Goal: Information Seeking & Learning: Learn about a topic

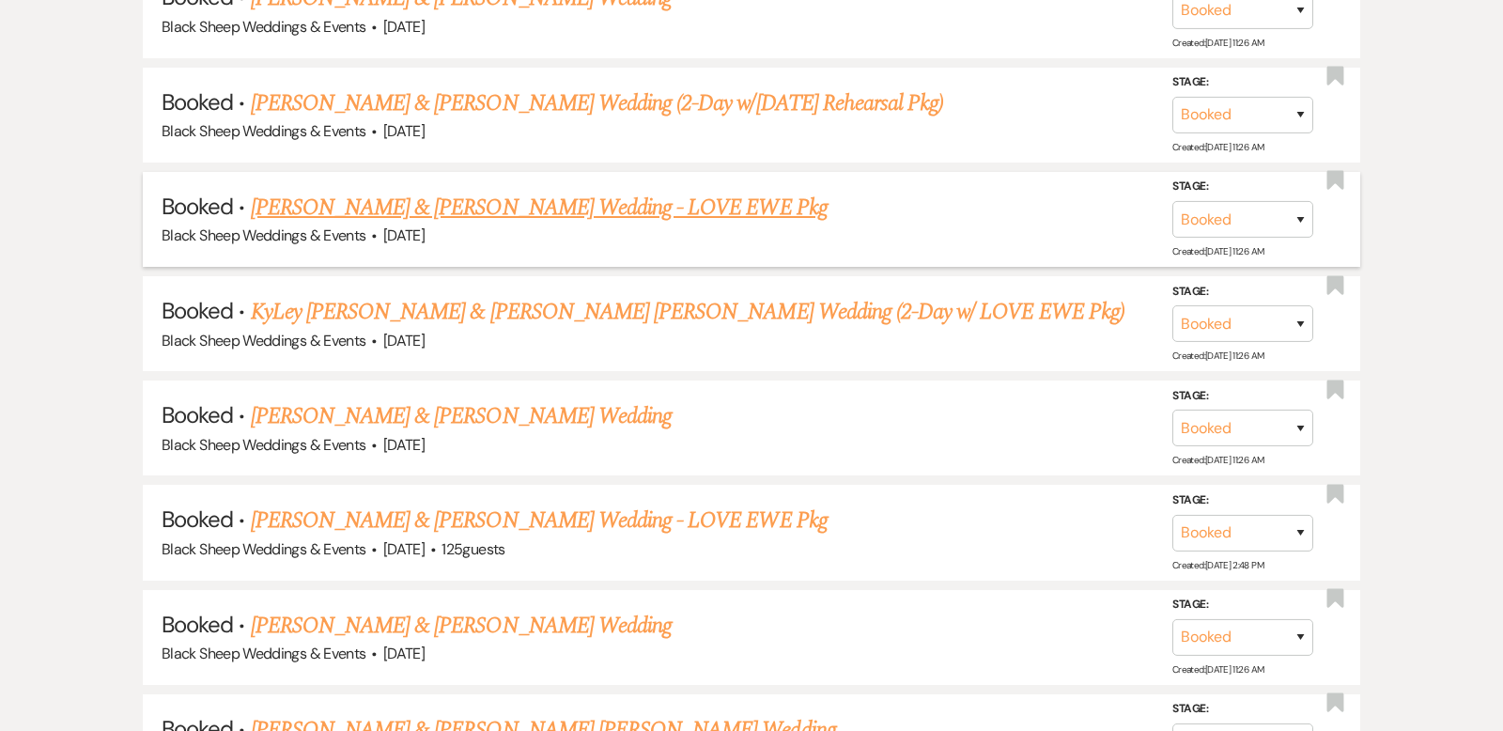
click at [454, 191] on link "[PERSON_NAME] & [PERSON_NAME] Wedding - LOVE EWE Pkg" at bounding box center [539, 208] width 577 height 34
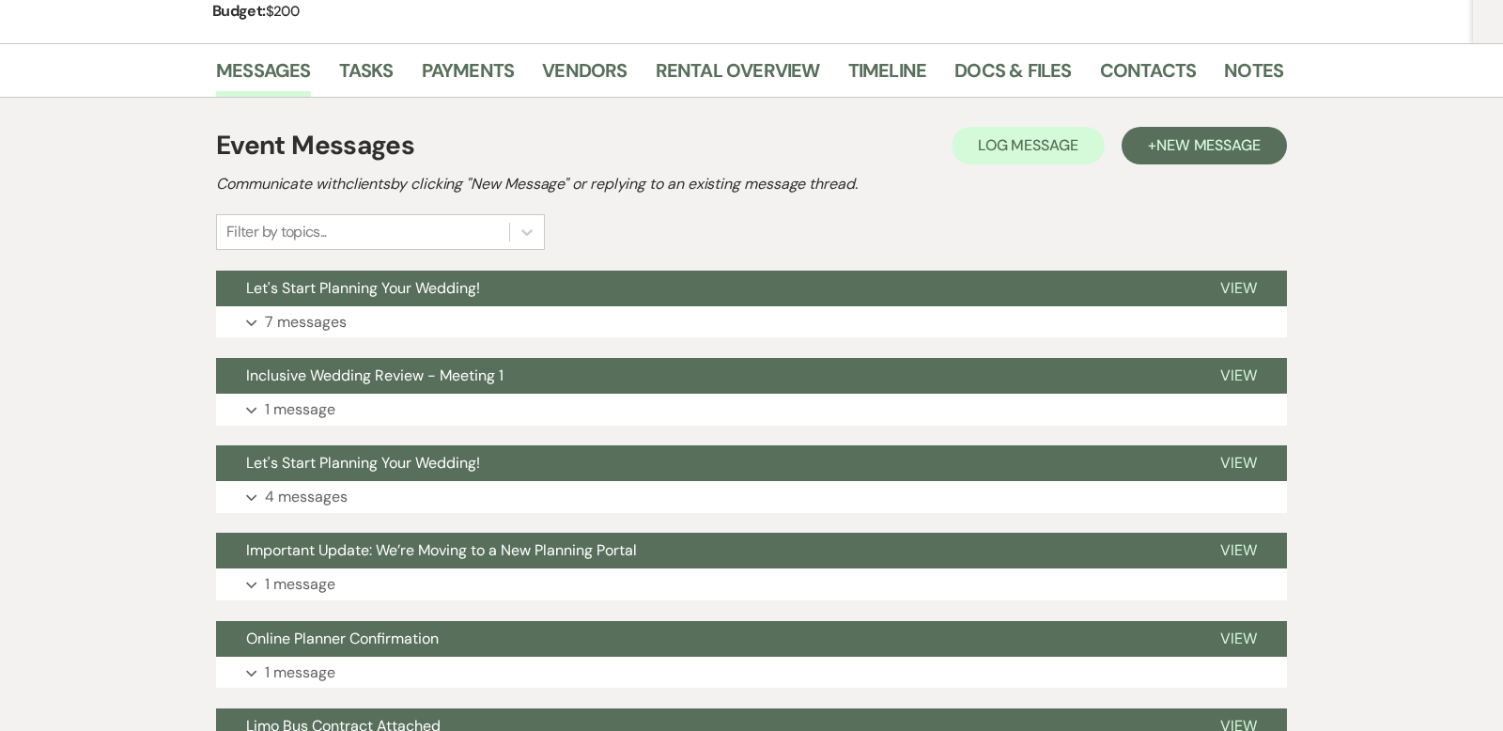
scroll to position [318, 0]
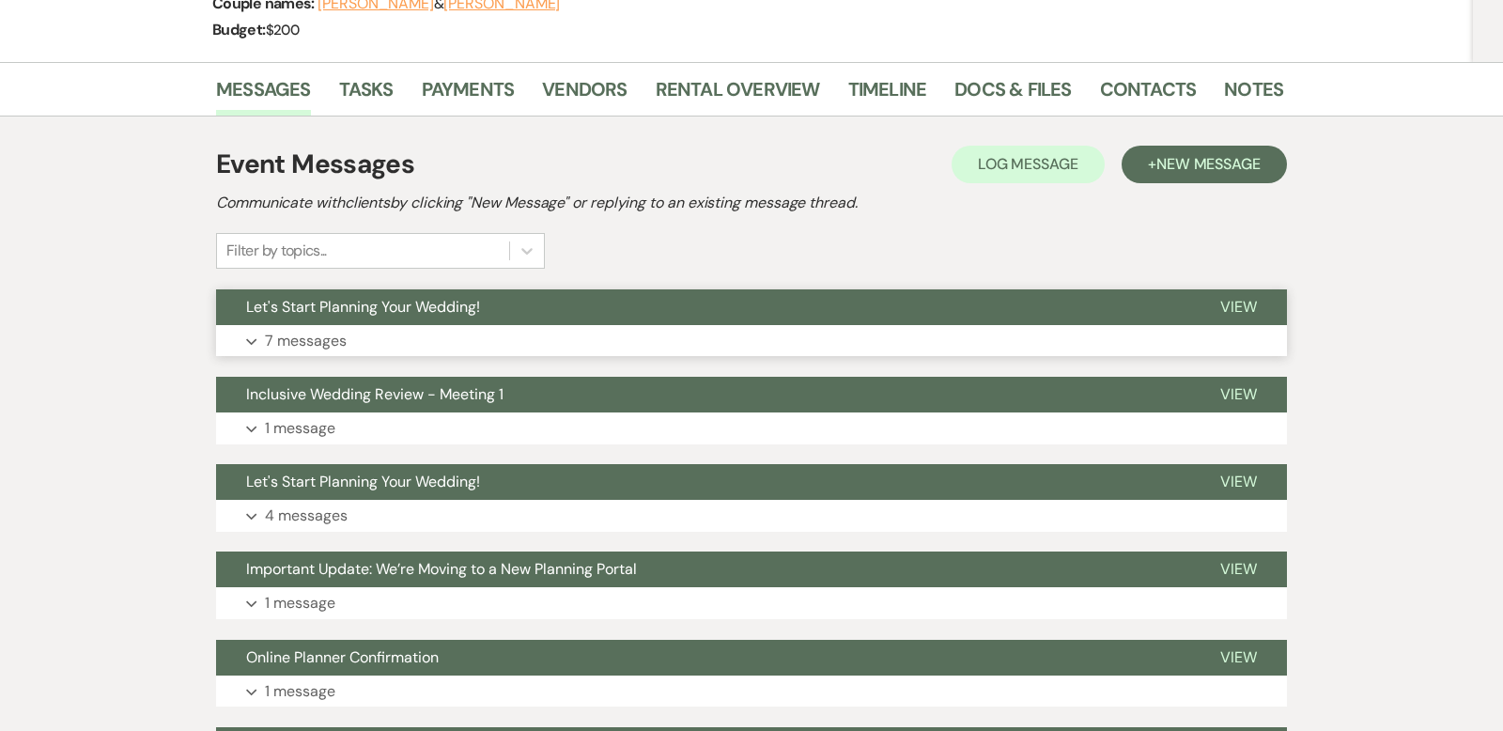
click at [253, 338] on icon "Expand" at bounding box center [251, 342] width 11 height 8
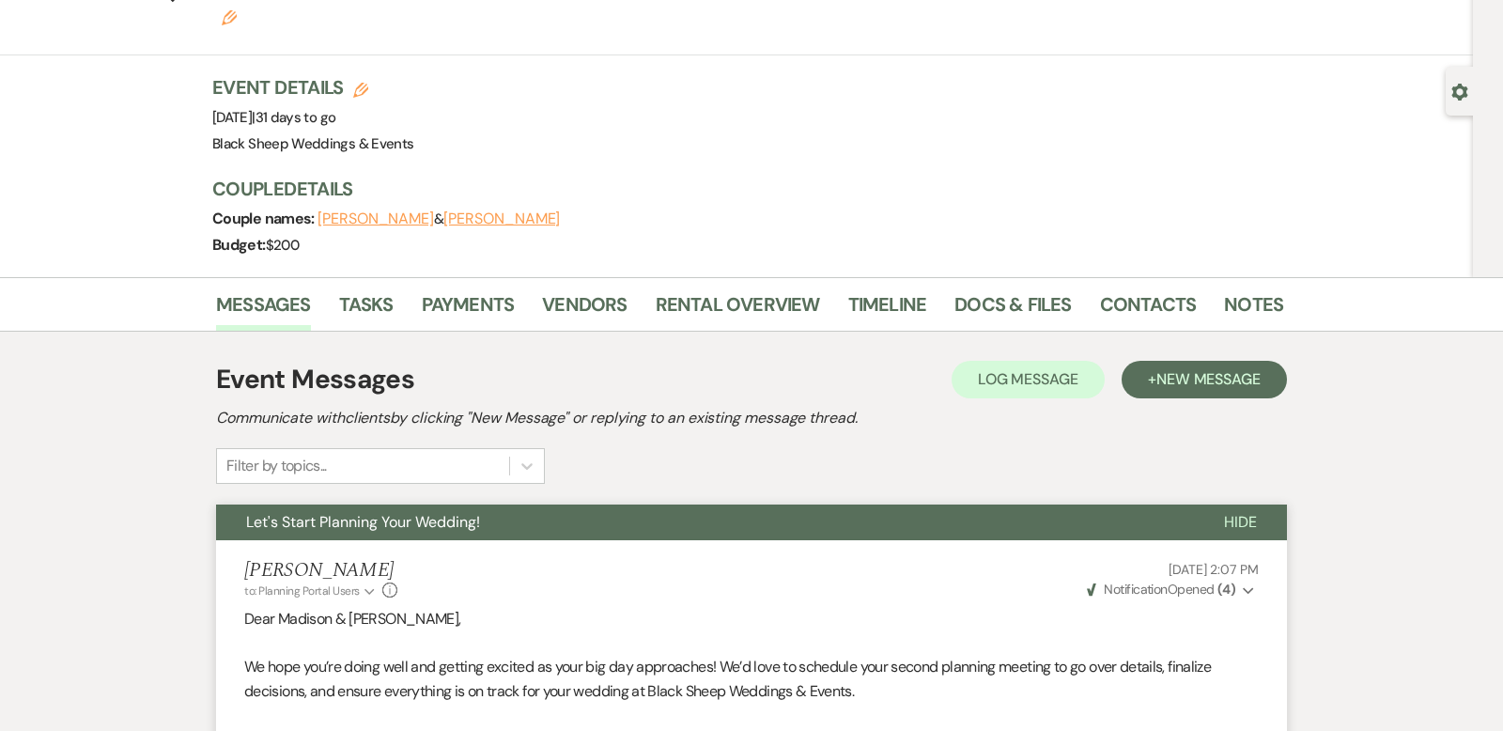
scroll to position [0, 0]
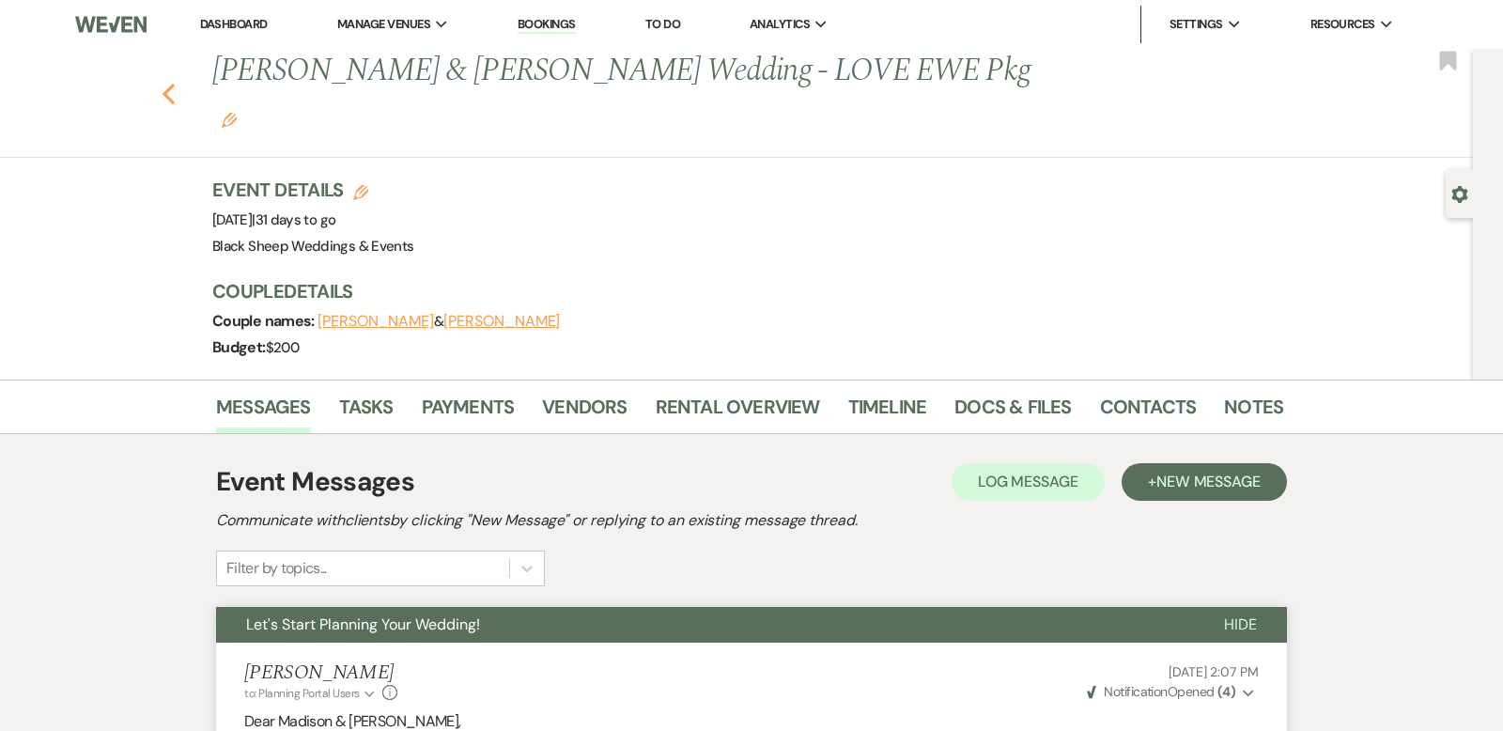
click at [168, 84] on use "button" at bounding box center [169, 94] width 12 height 21
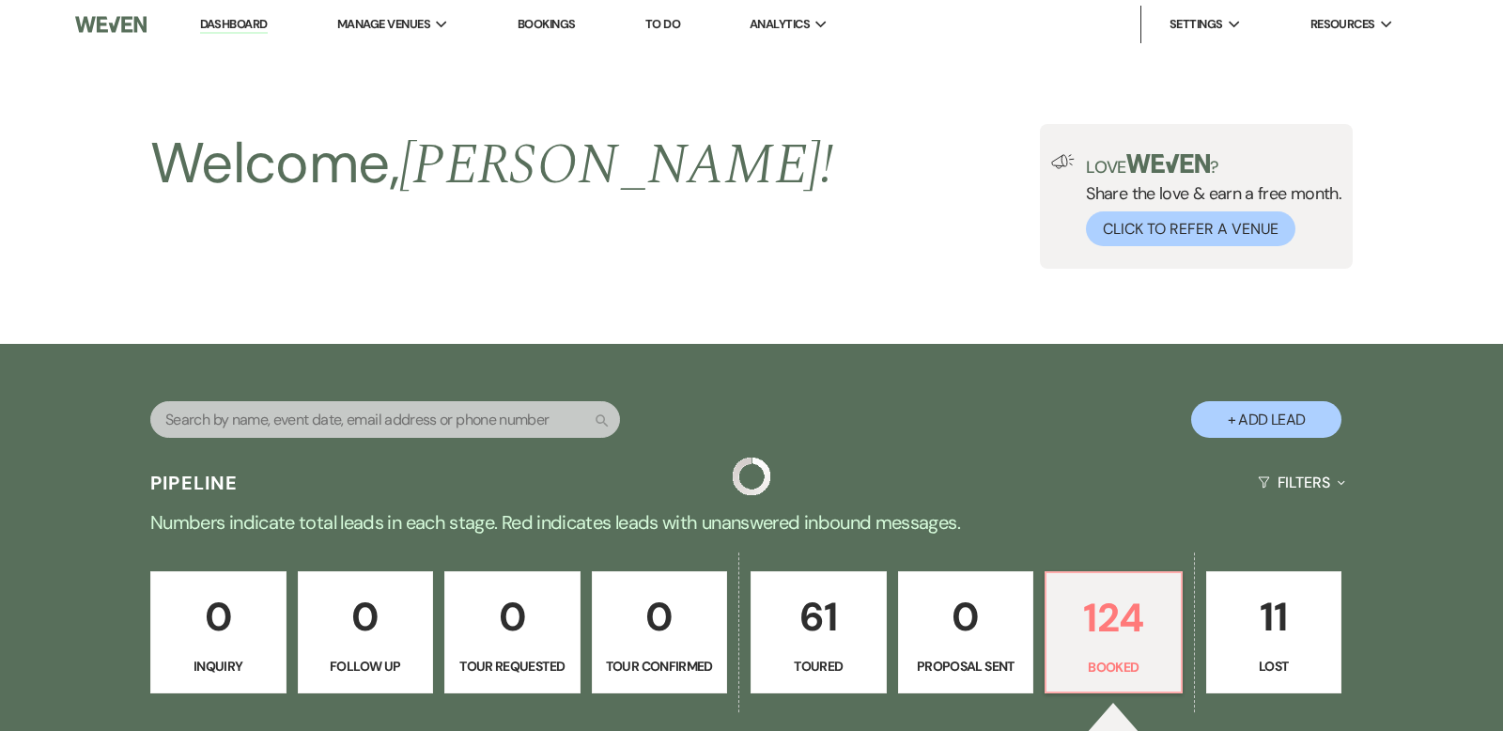
scroll to position [1771, 0]
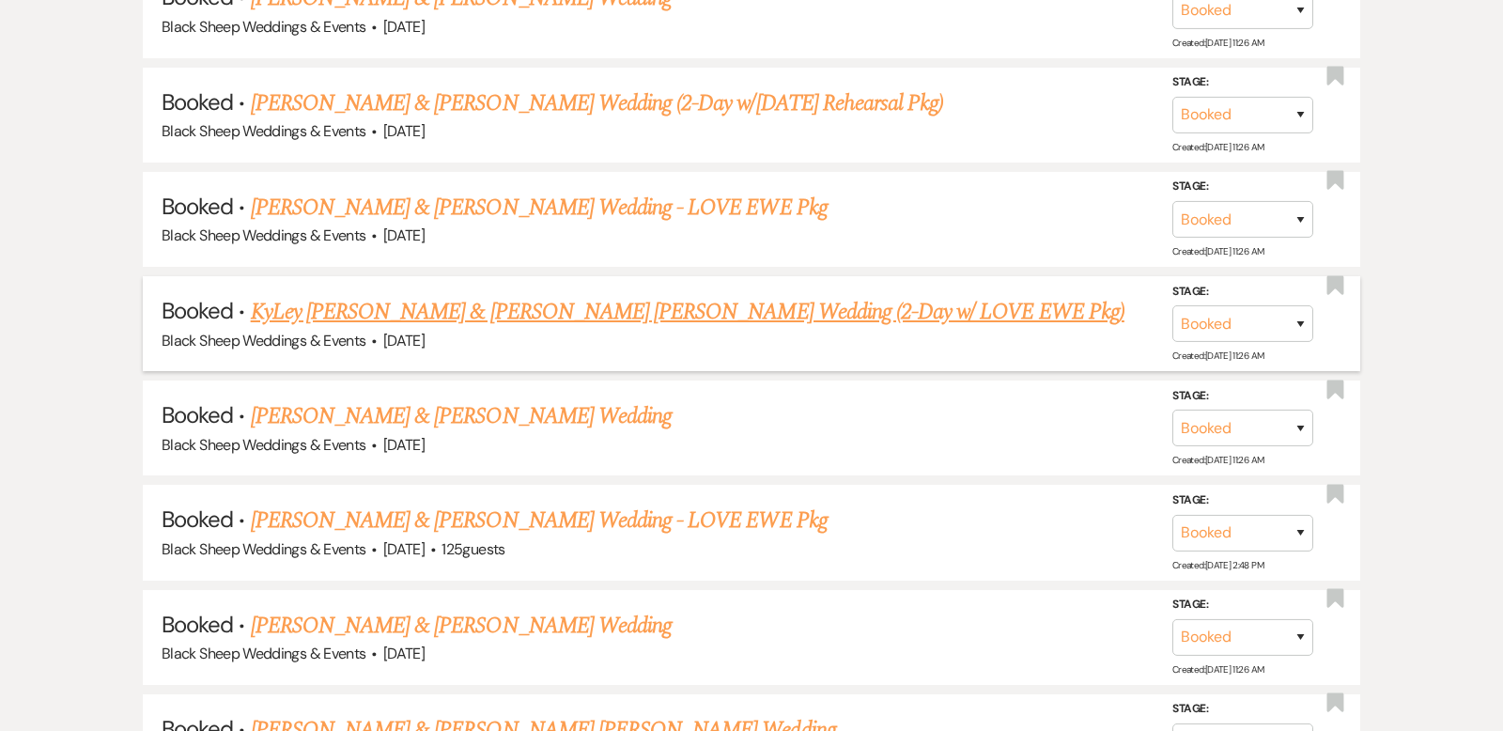
click at [481, 295] on link "KyLey [PERSON_NAME] & [PERSON_NAME] [PERSON_NAME] Wedding (2-Day w/ LOVE EWE Pk…" at bounding box center [688, 312] width 874 height 34
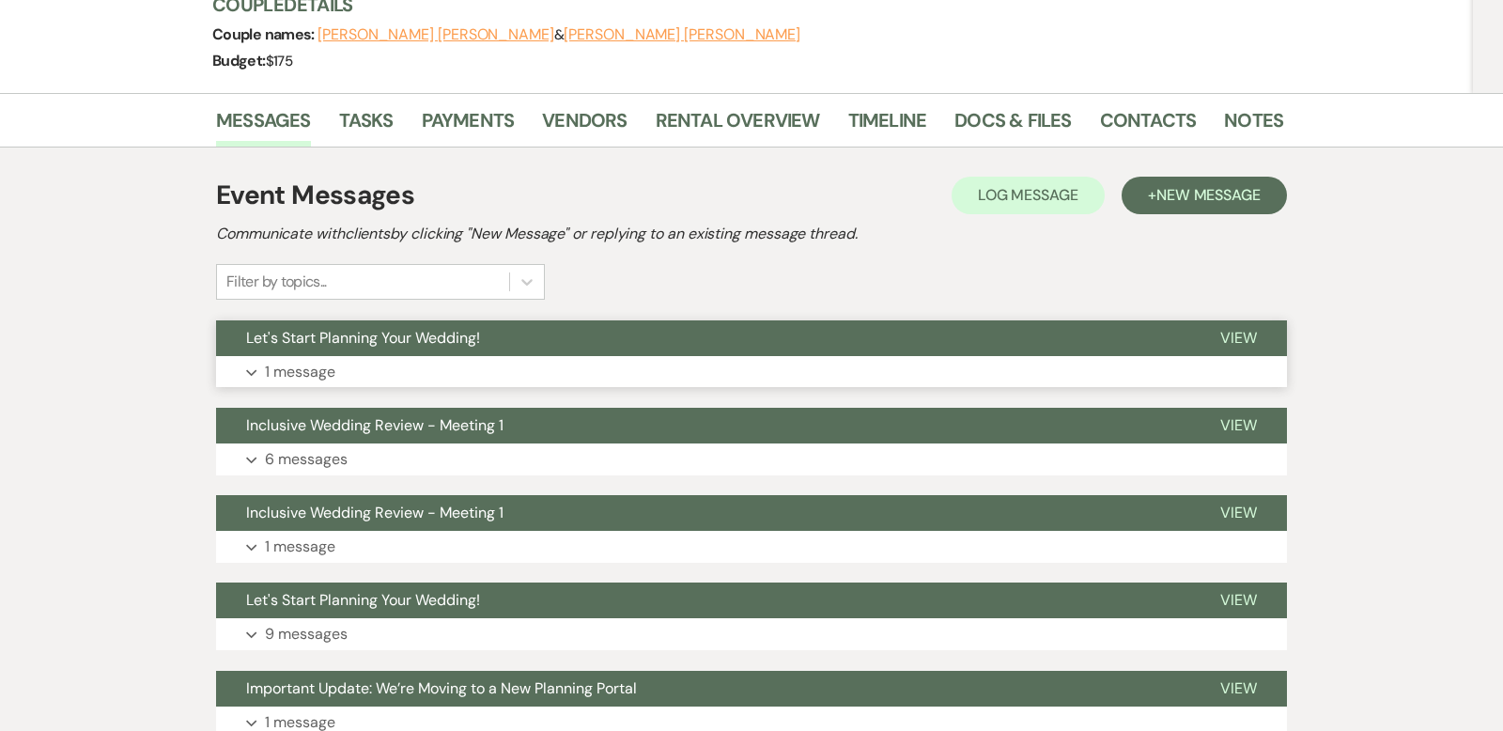
scroll to position [326, 0]
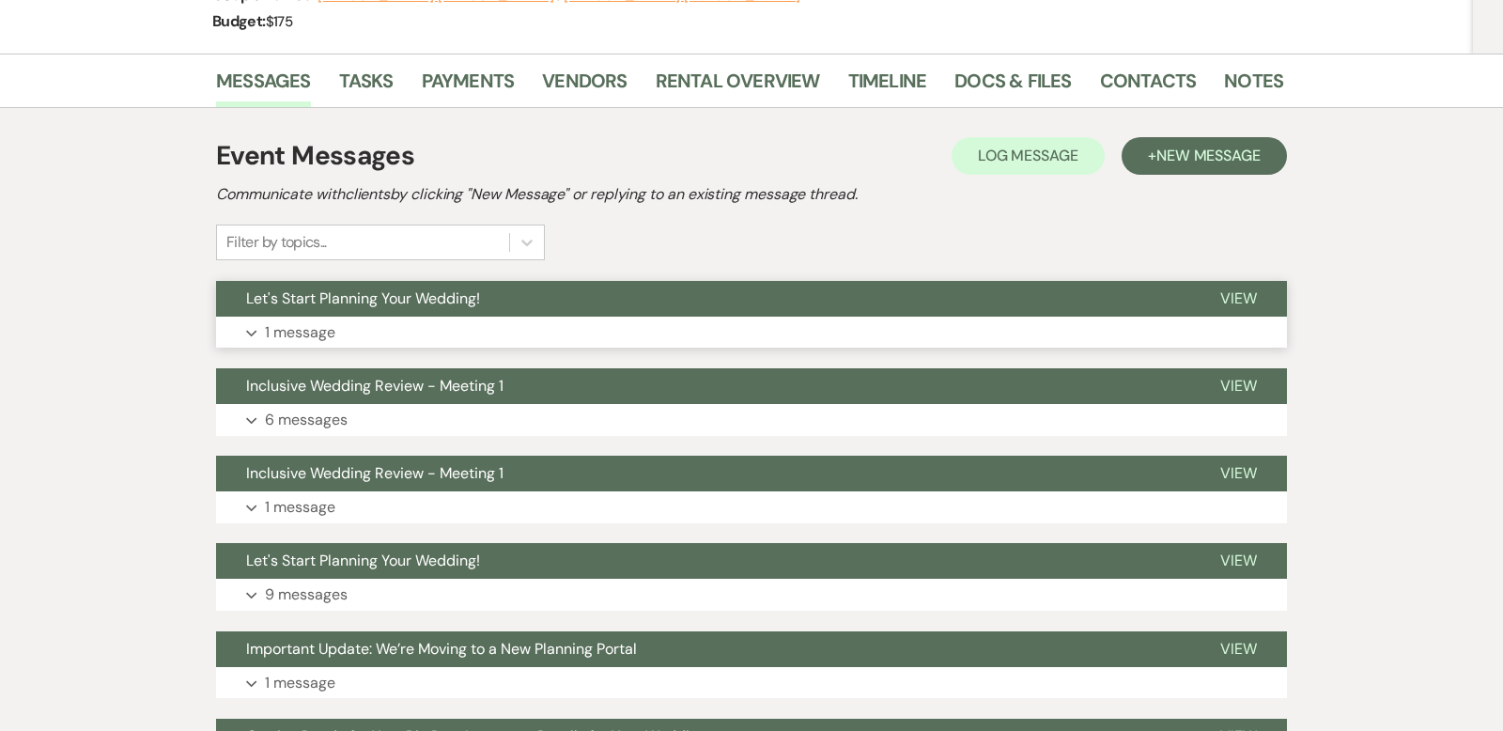
click at [255, 330] on use "button" at bounding box center [251, 333] width 10 height 7
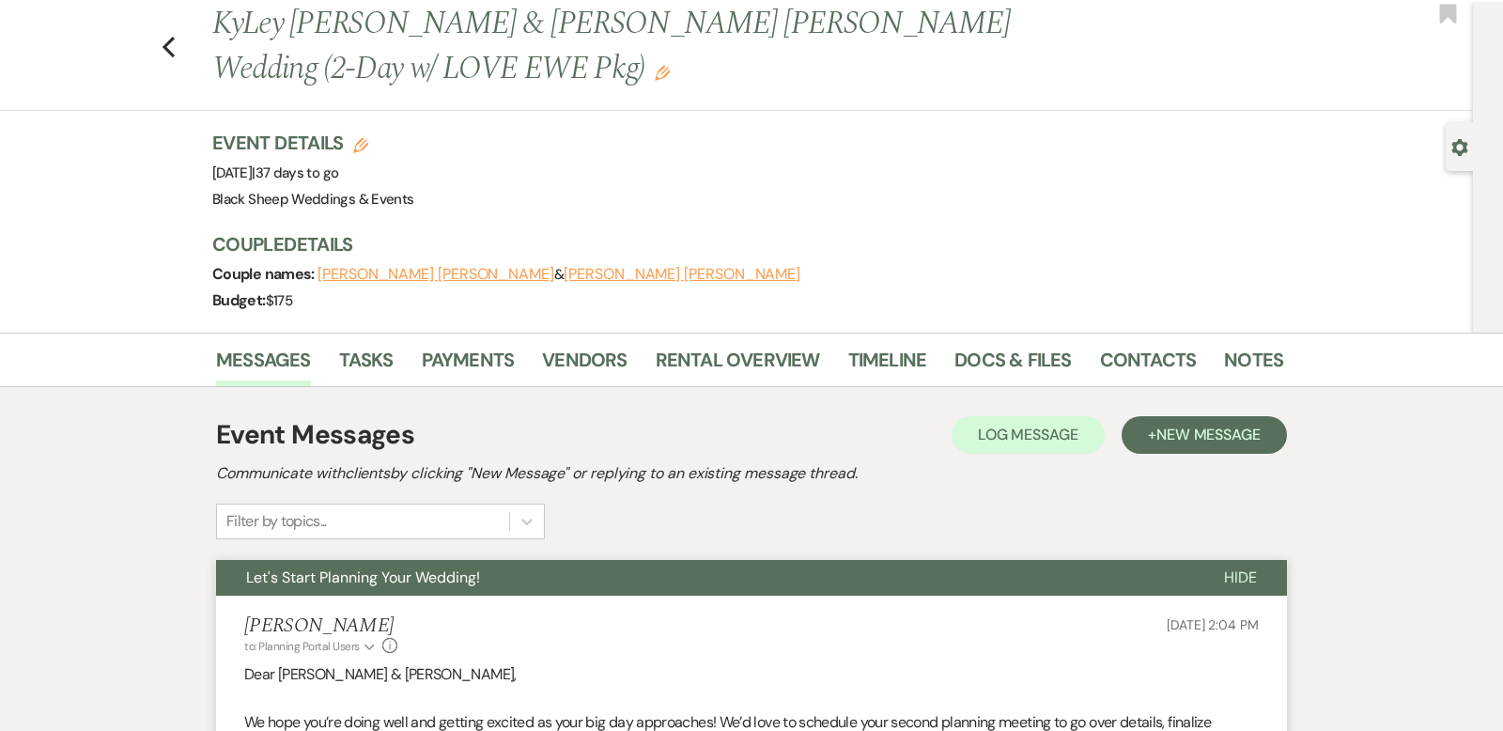
scroll to position [0, 0]
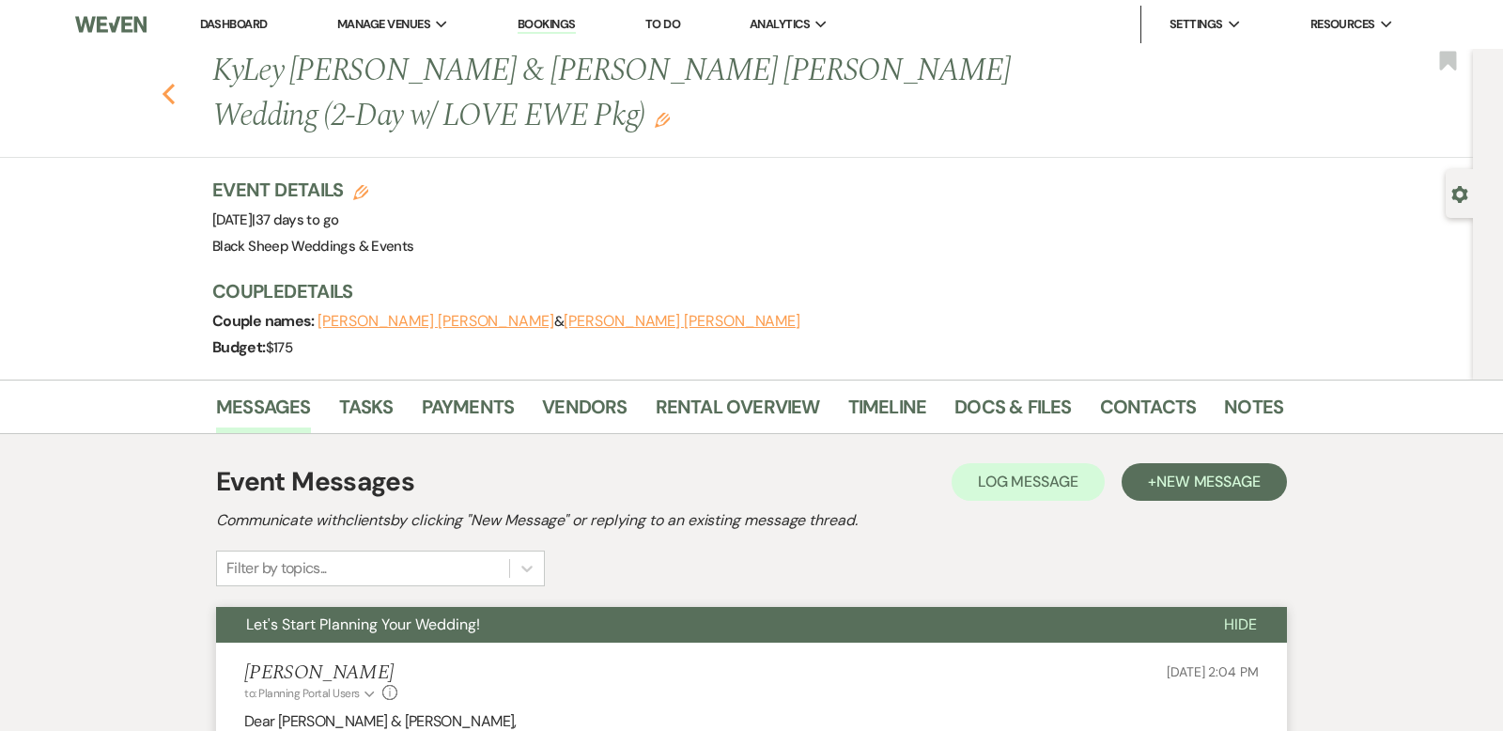
click at [171, 85] on use "button" at bounding box center [169, 94] width 12 height 21
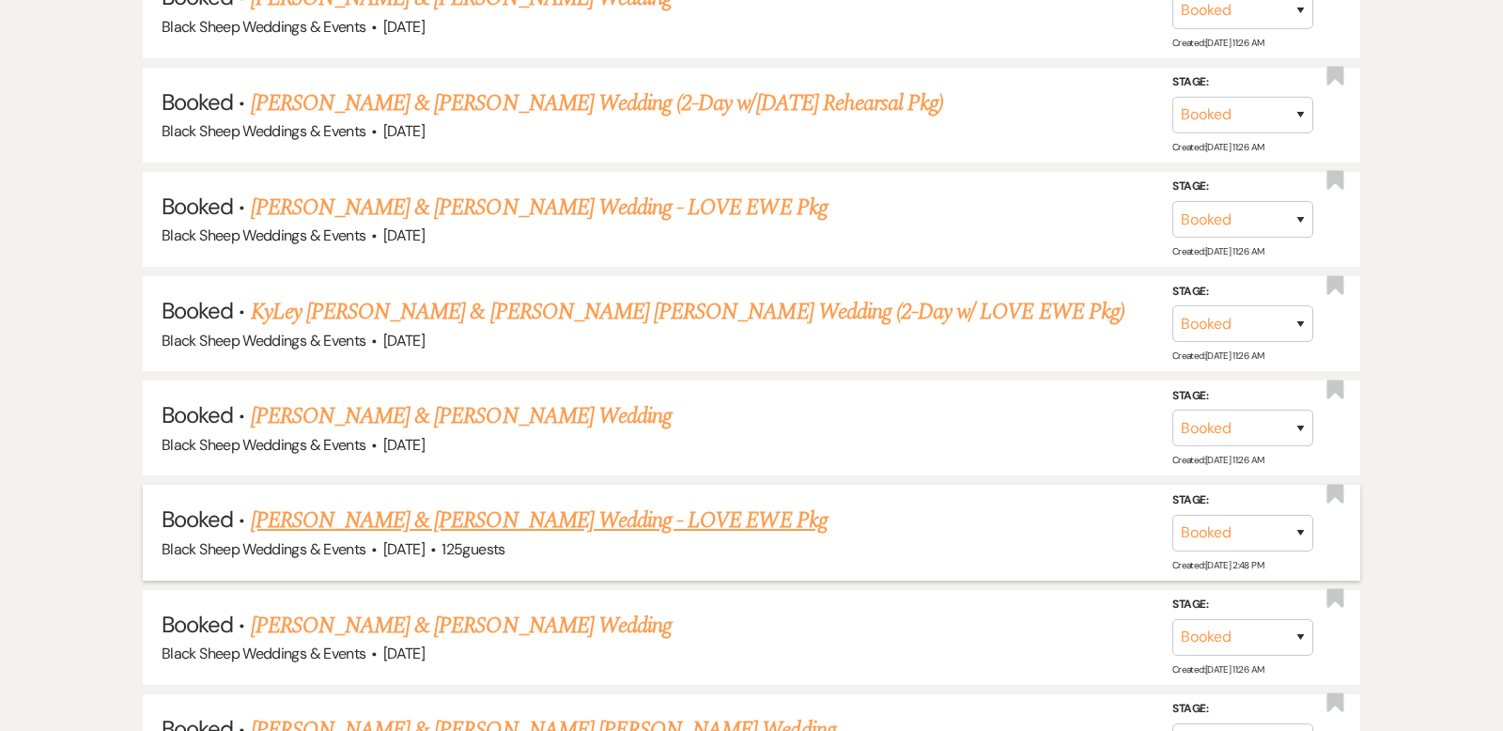
click at [548, 504] on link "[PERSON_NAME] & [PERSON_NAME] Wedding - LOVE EWE Pkg" at bounding box center [539, 521] width 577 height 34
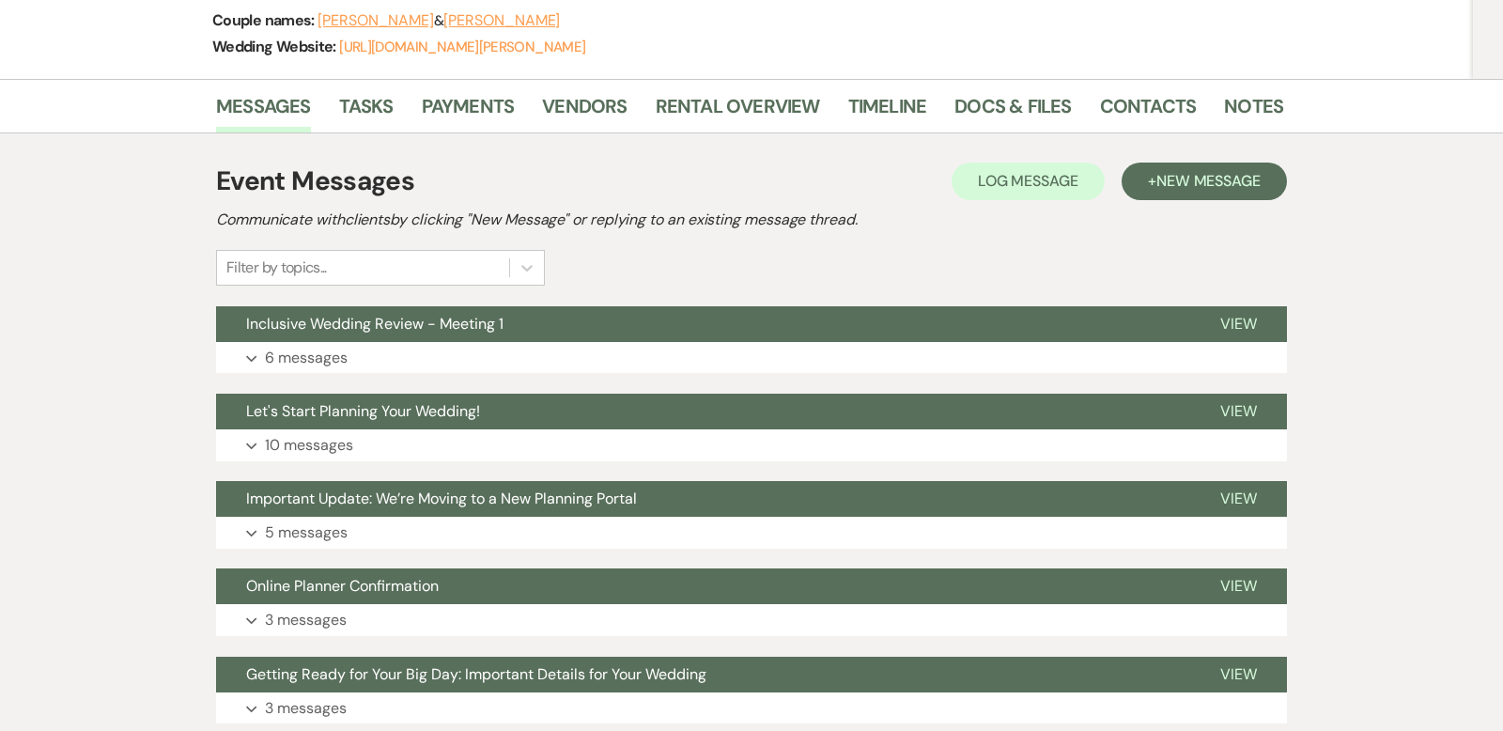
scroll to position [329, 0]
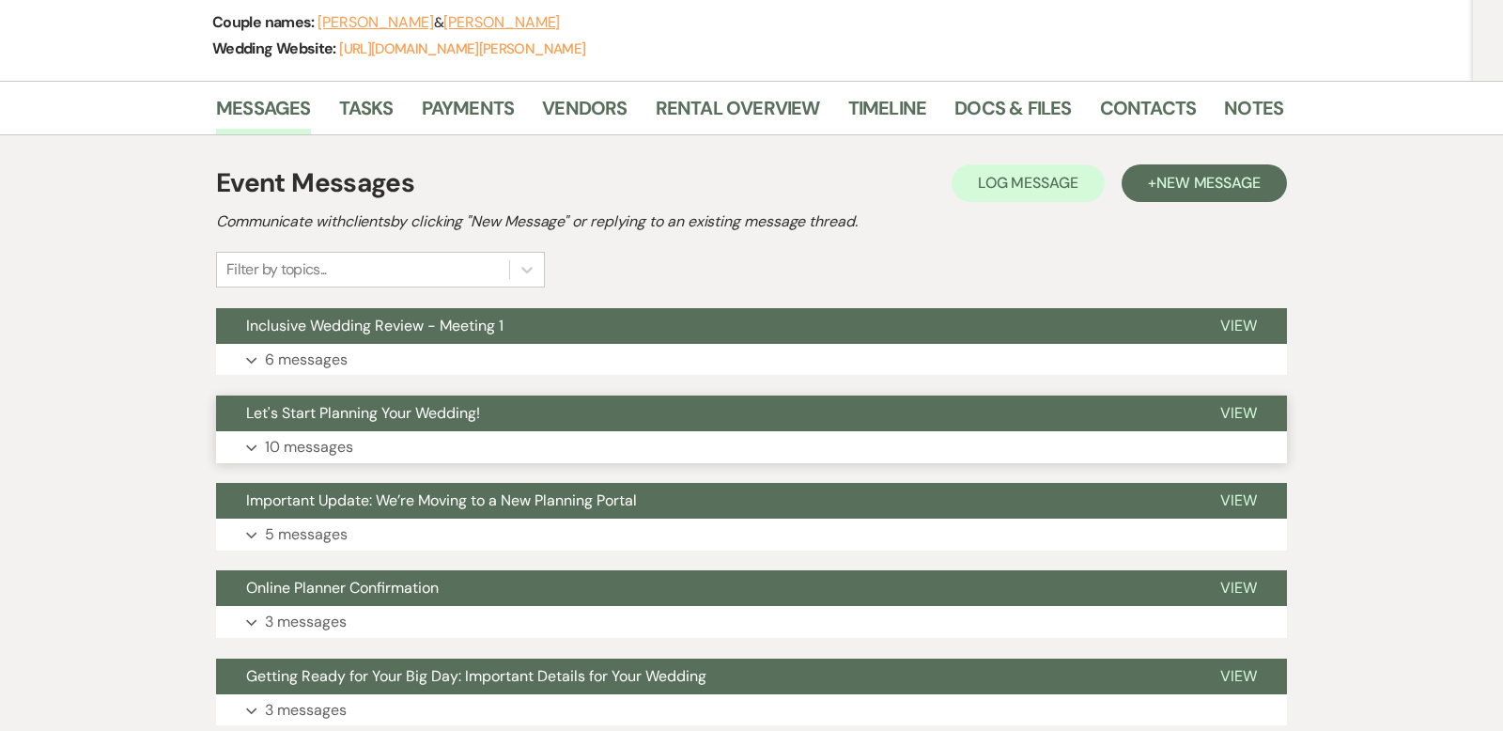
click at [252, 444] on icon "Expand" at bounding box center [251, 448] width 11 height 8
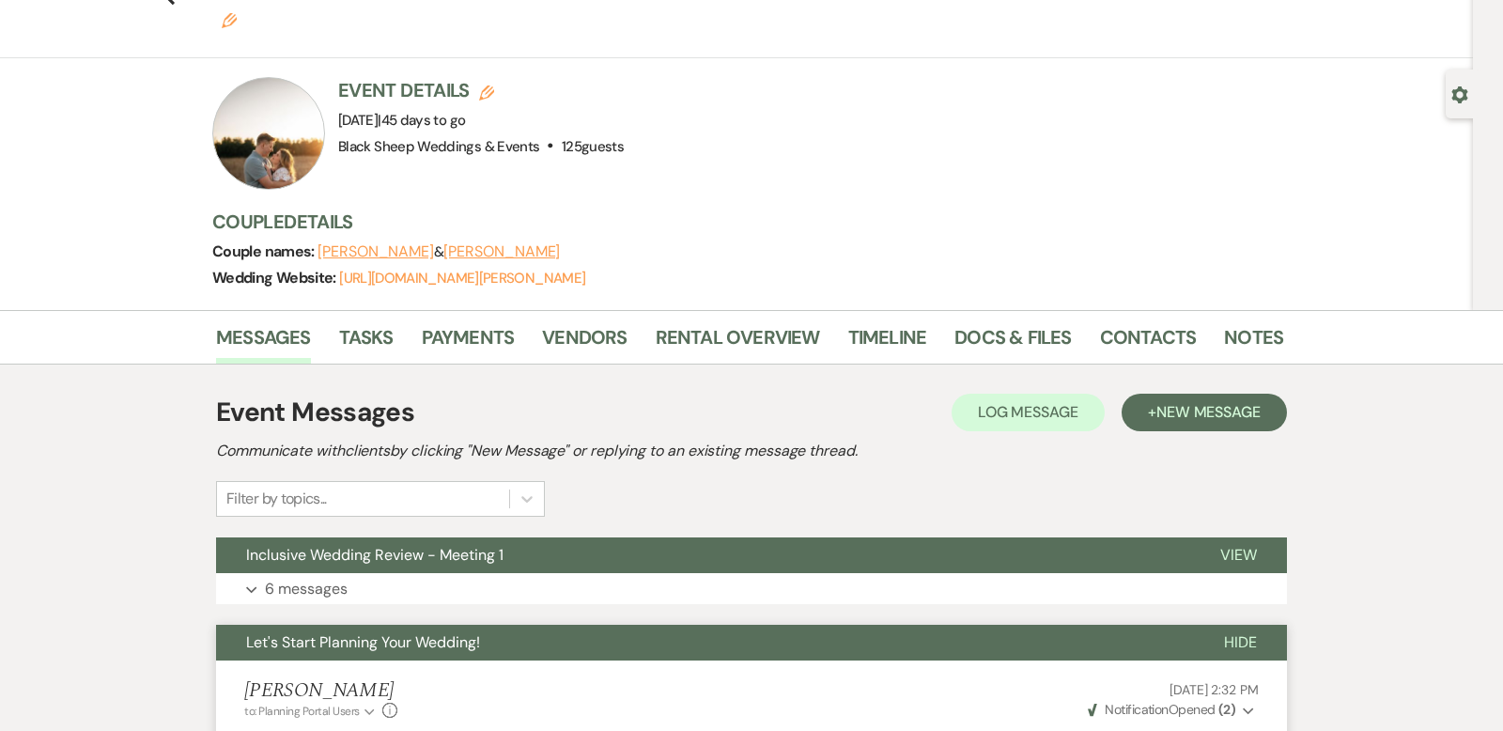
scroll to position [0, 0]
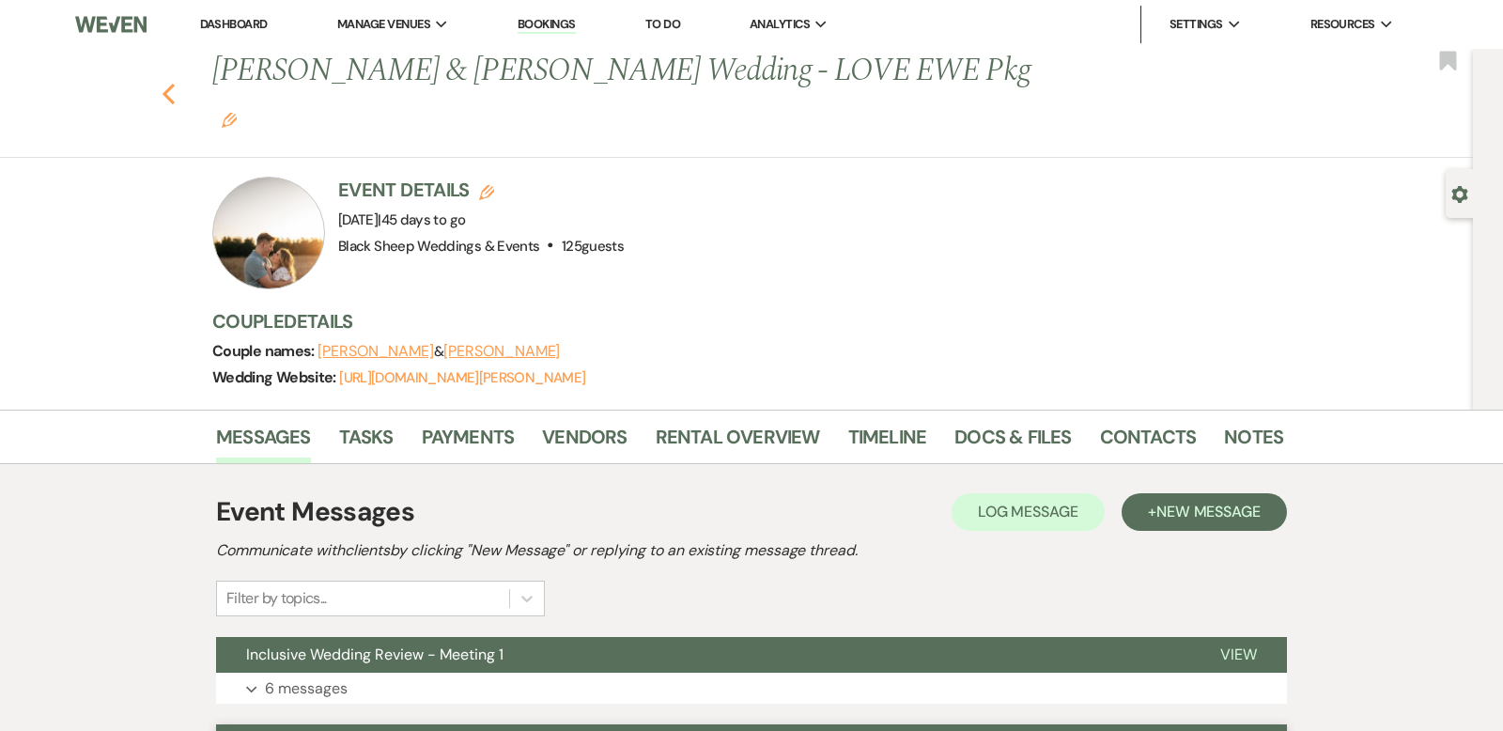
click at [170, 83] on icon "Previous" at bounding box center [169, 94] width 14 height 23
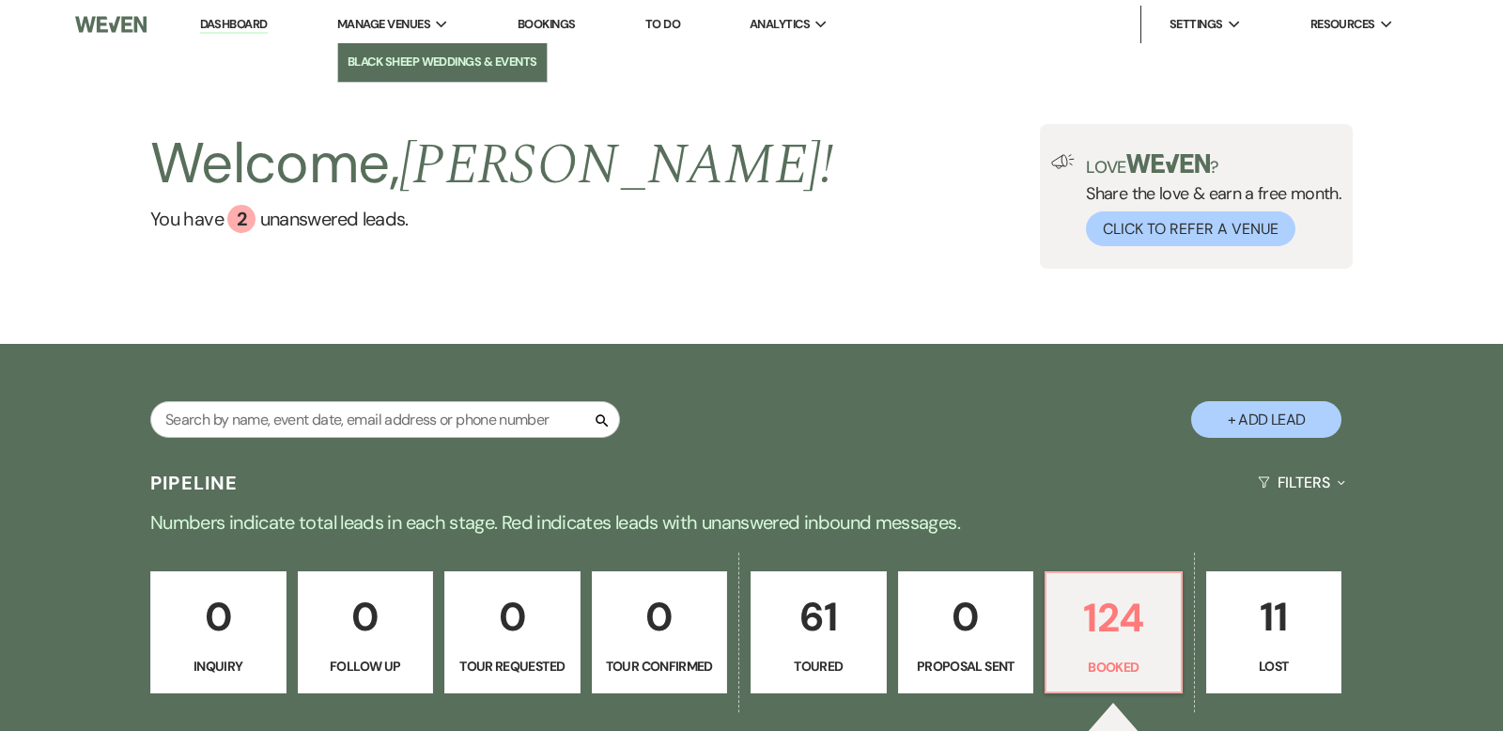
click at [413, 54] on li "Black Sheep Weddings & Events" at bounding box center [443, 62] width 190 height 19
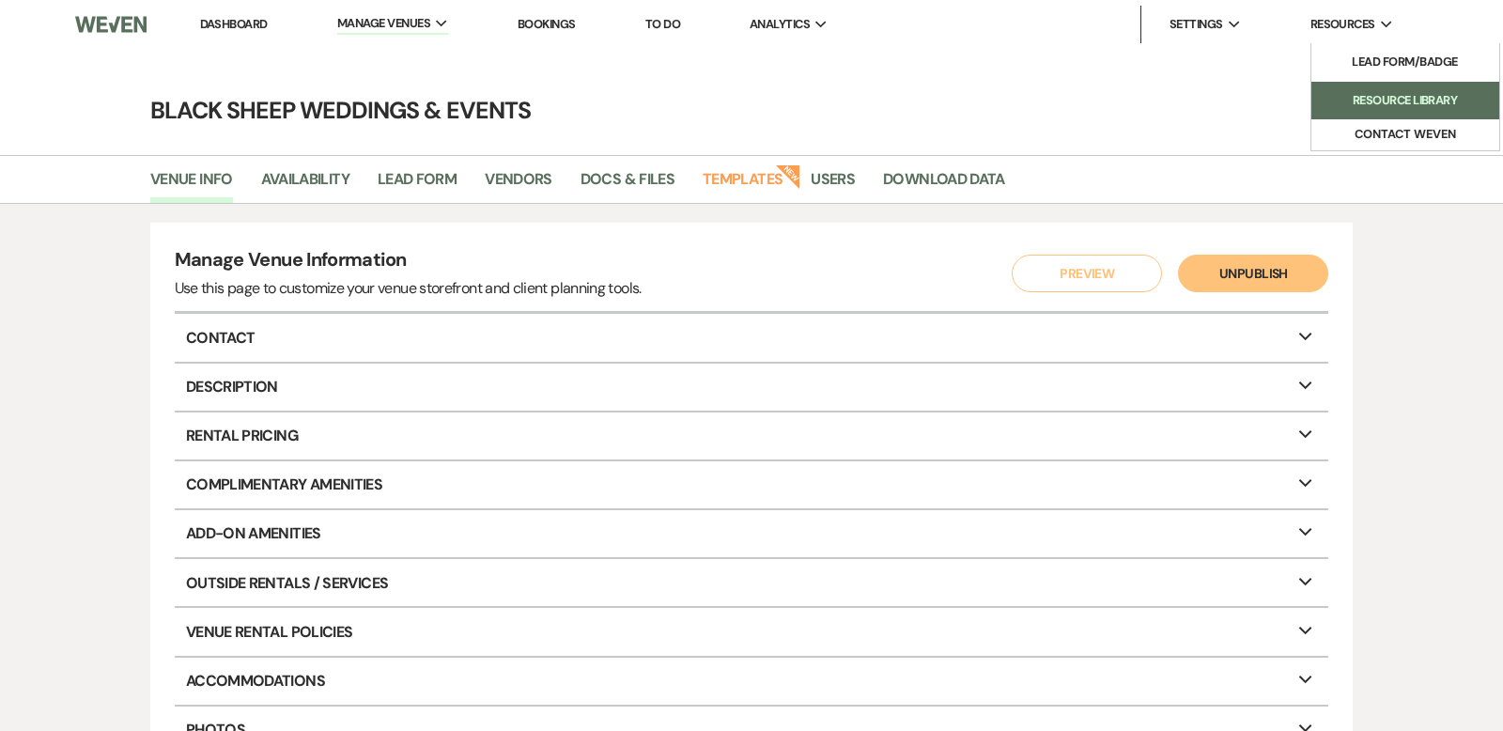
click at [1376, 92] on li "Resource Library" at bounding box center [1405, 100] width 169 height 19
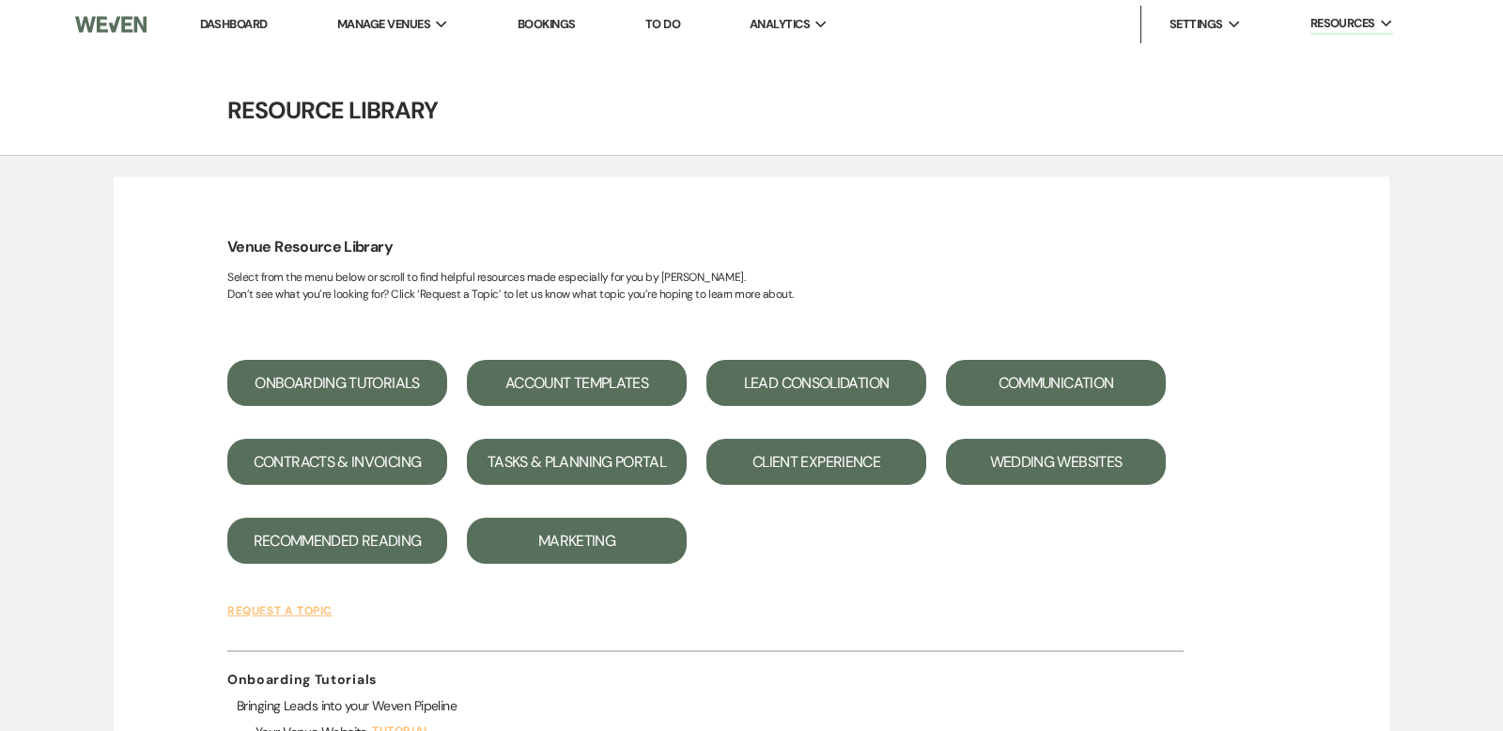
click at [1025, 377] on button "Communication" at bounding box center [1056, 383] width 220 height 46
click at [290, 607] on button "Request a Topic" at bounding box center [282, 610] width 110 height 41
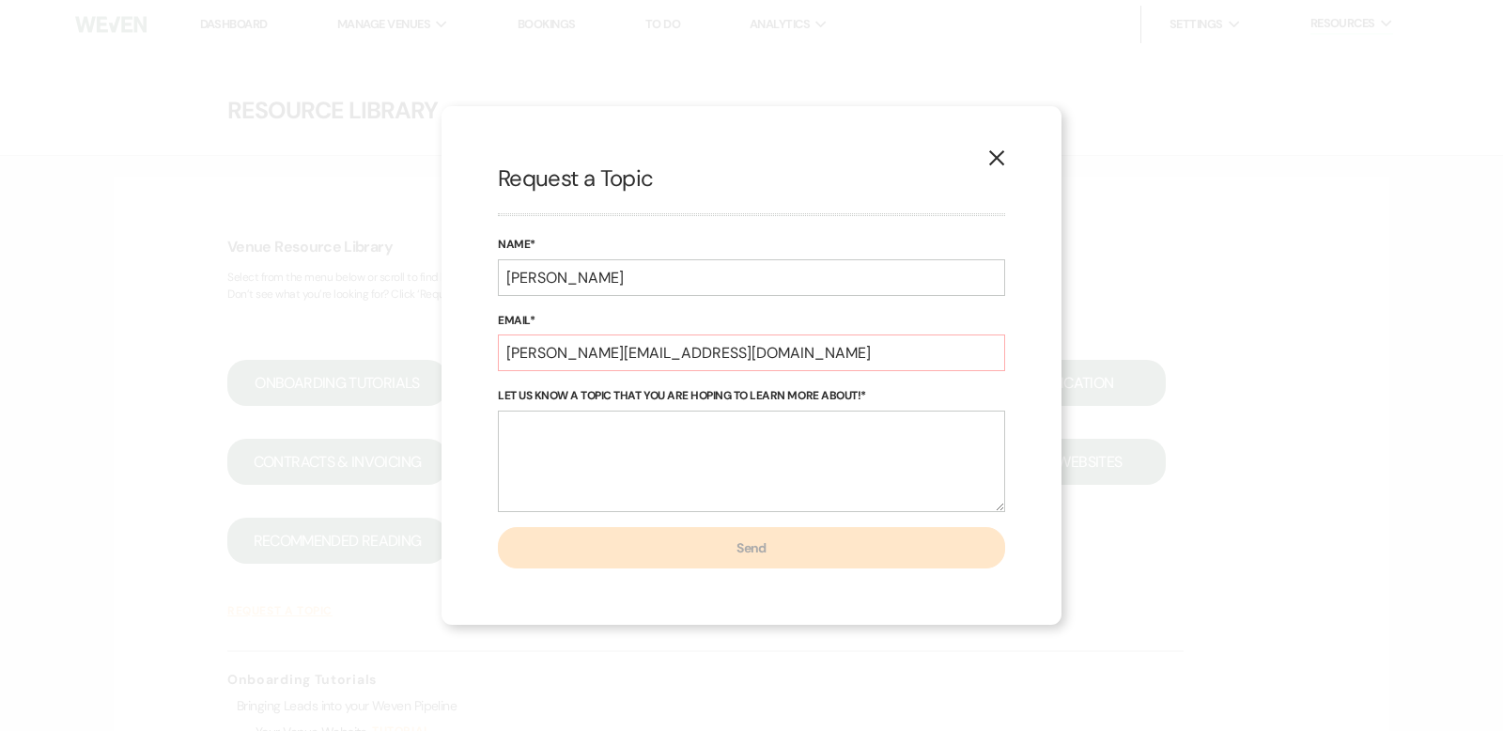
click at [999, 154] on icon "X" at bounding box center [996, 157] width 17 height 17
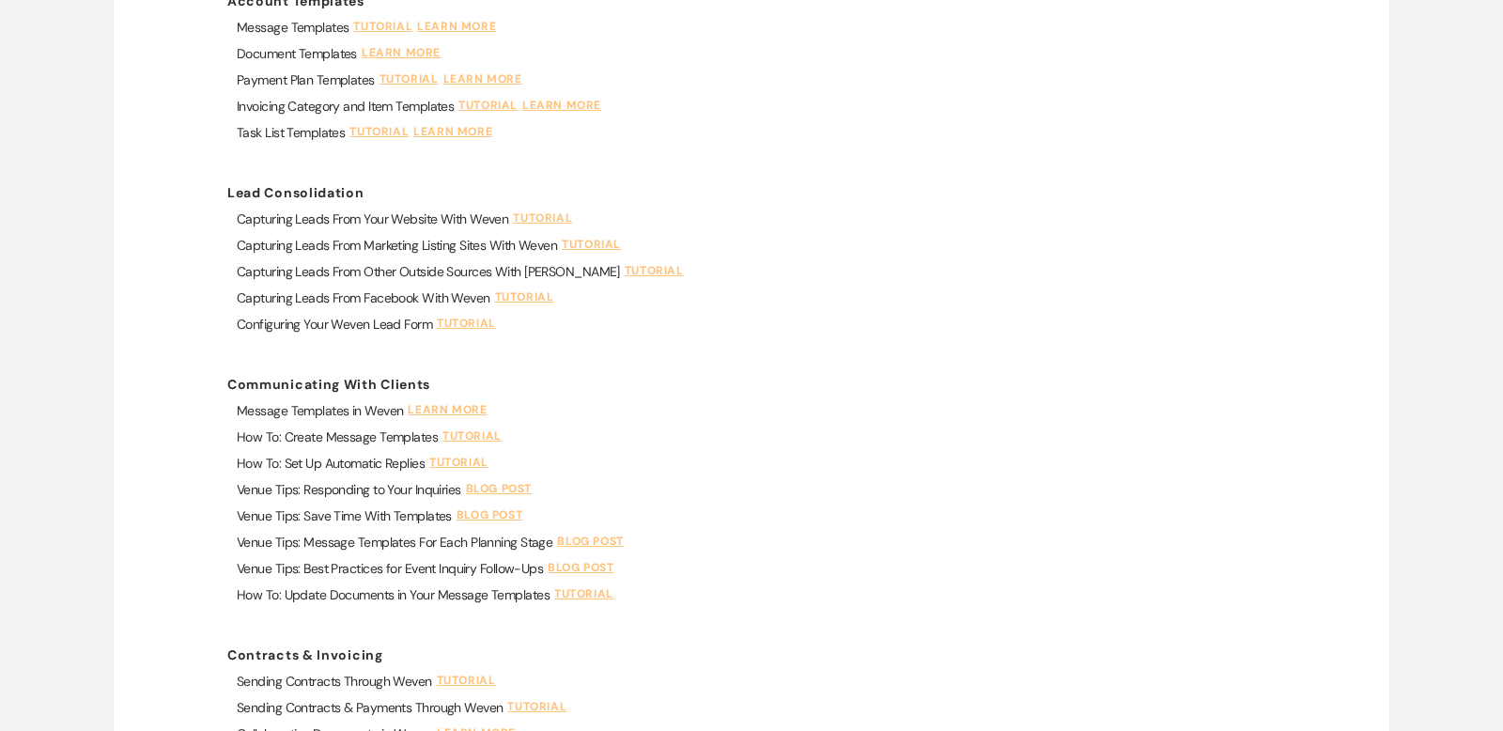
scroll to position [1222, 0]
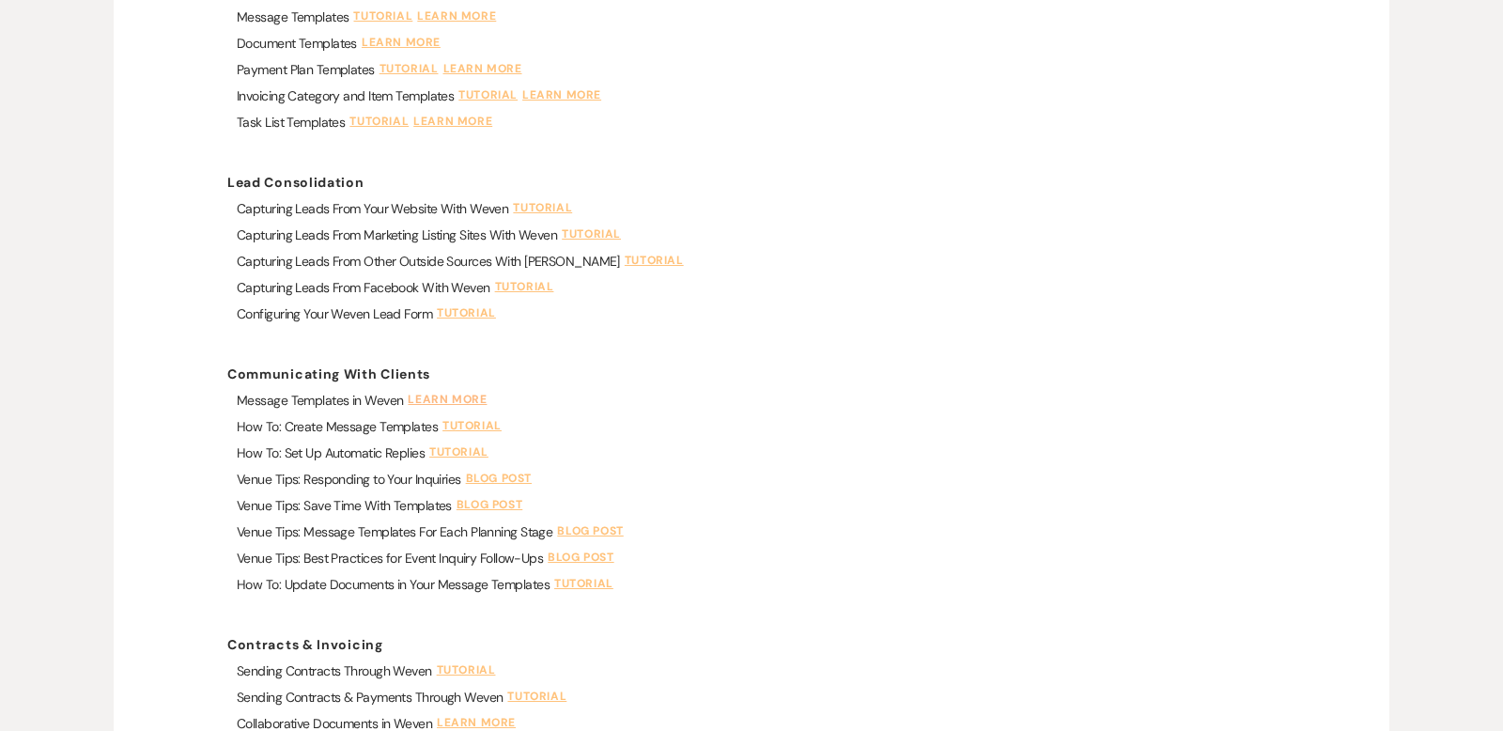
click at [441, 395] on link "Learn More" at bounding box center [450, 400] width 84 height 17
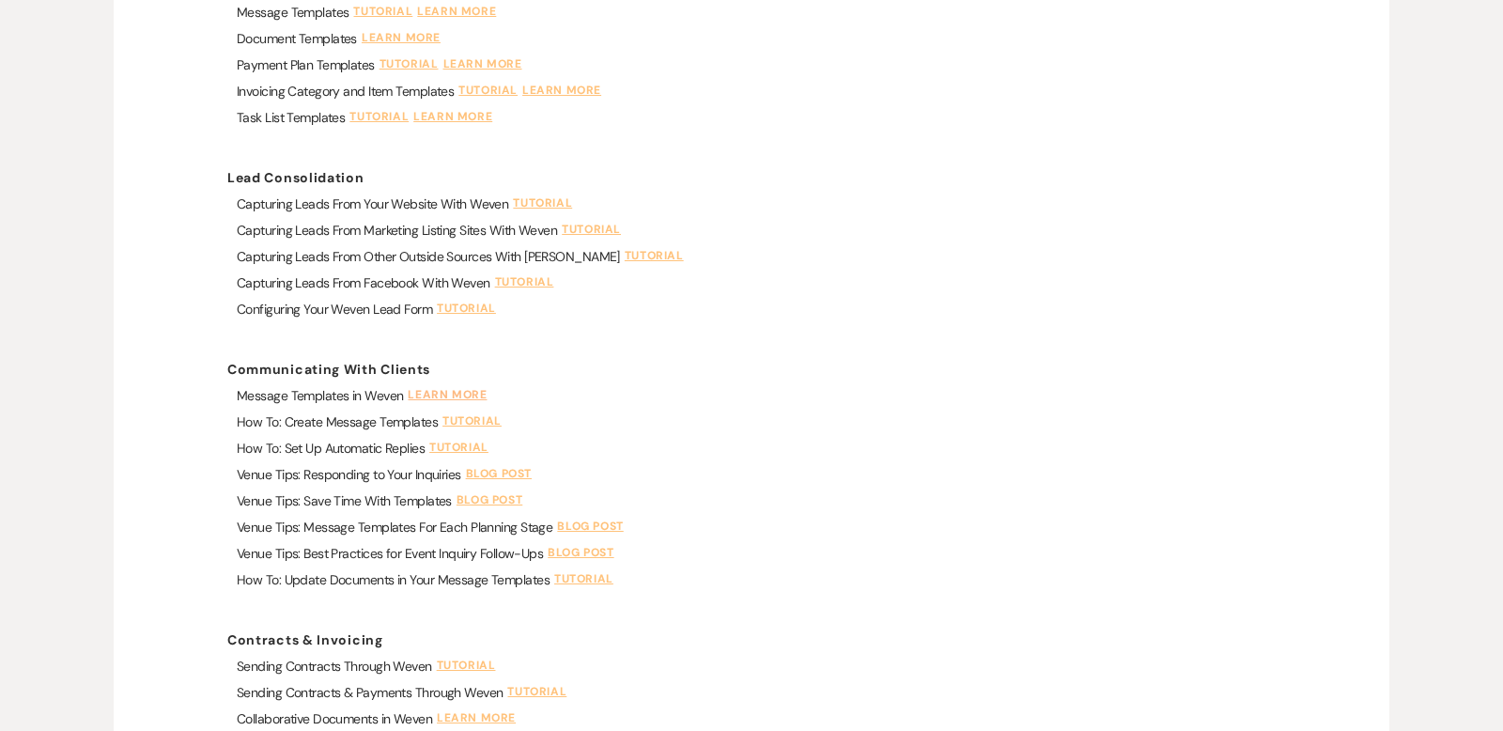
scroll to position [0, 0]
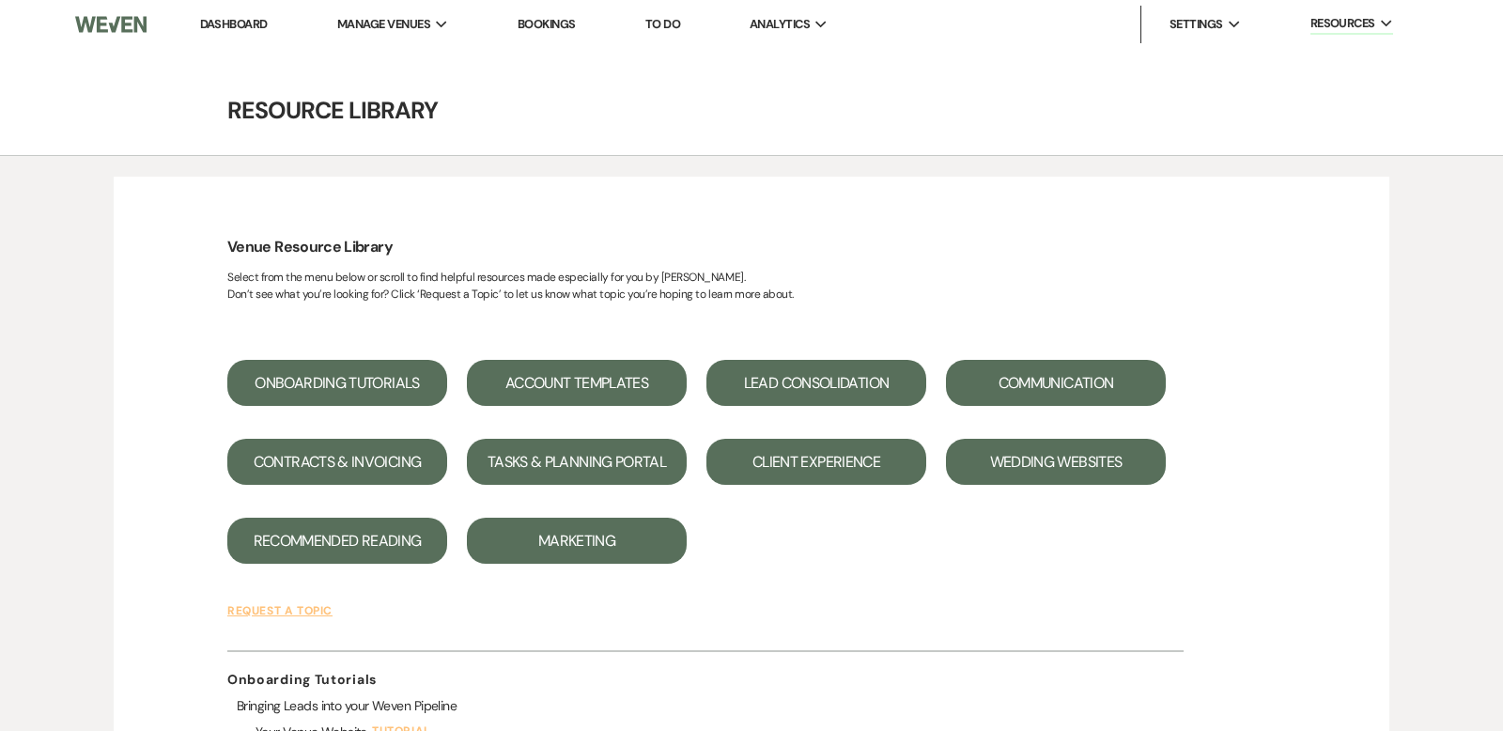
click at [256, 17] on link "Dashboard" at bounding box center [234, 24] width 68 height 16
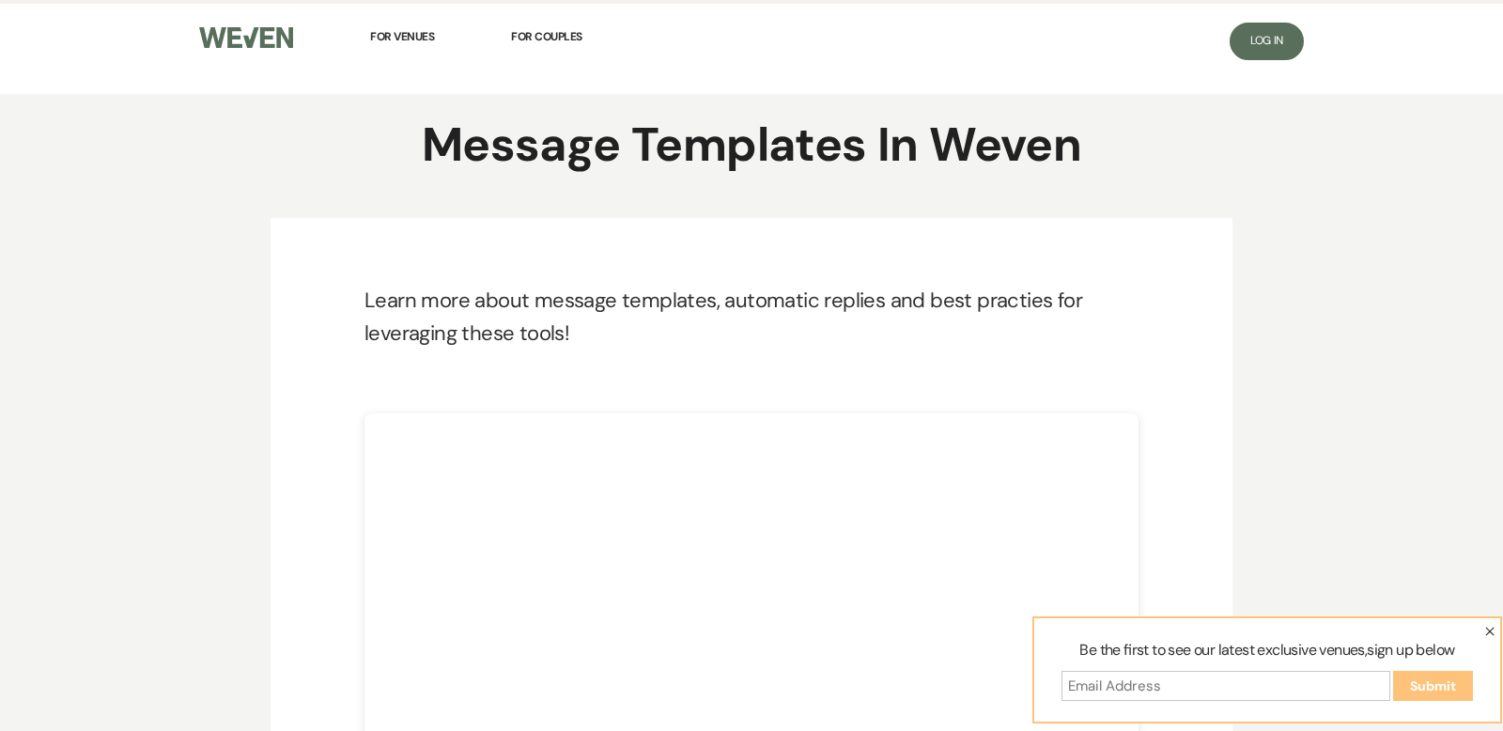
click at [1486, 633] on icon "button" at bounding box center [1489, 631] width 9 height 9
